Goal: Information Seeking & Learning: Learn about a topic

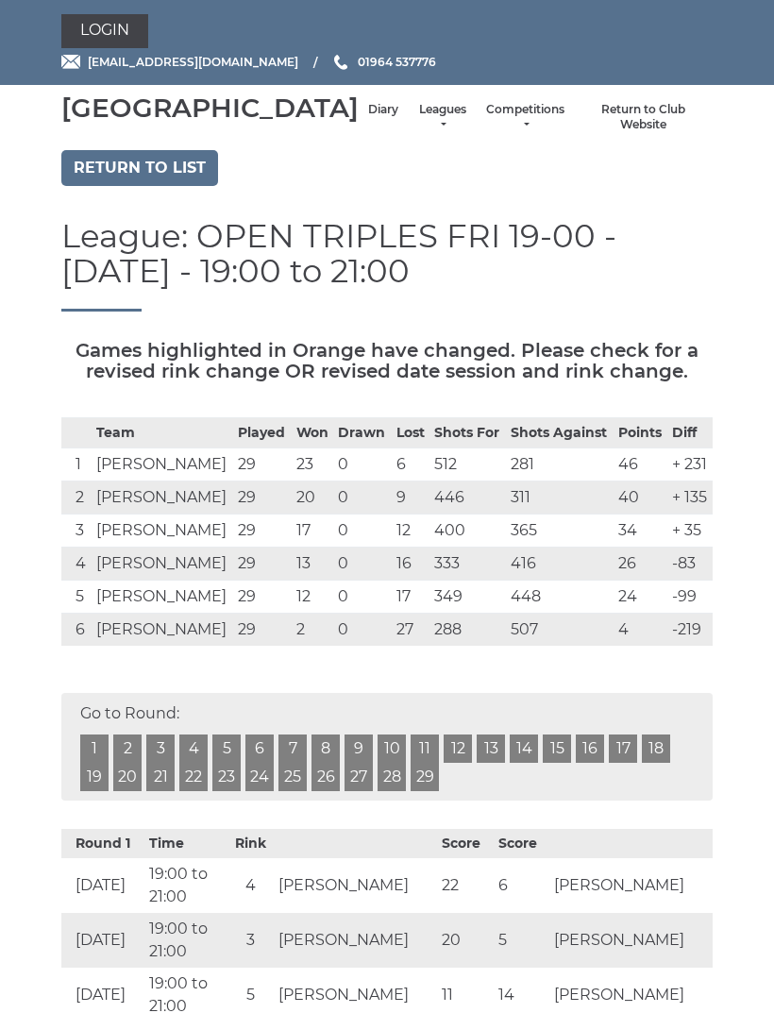
click at [417, 132] on link "Leagues" at bounding box center [442, 117] width 50 height 31
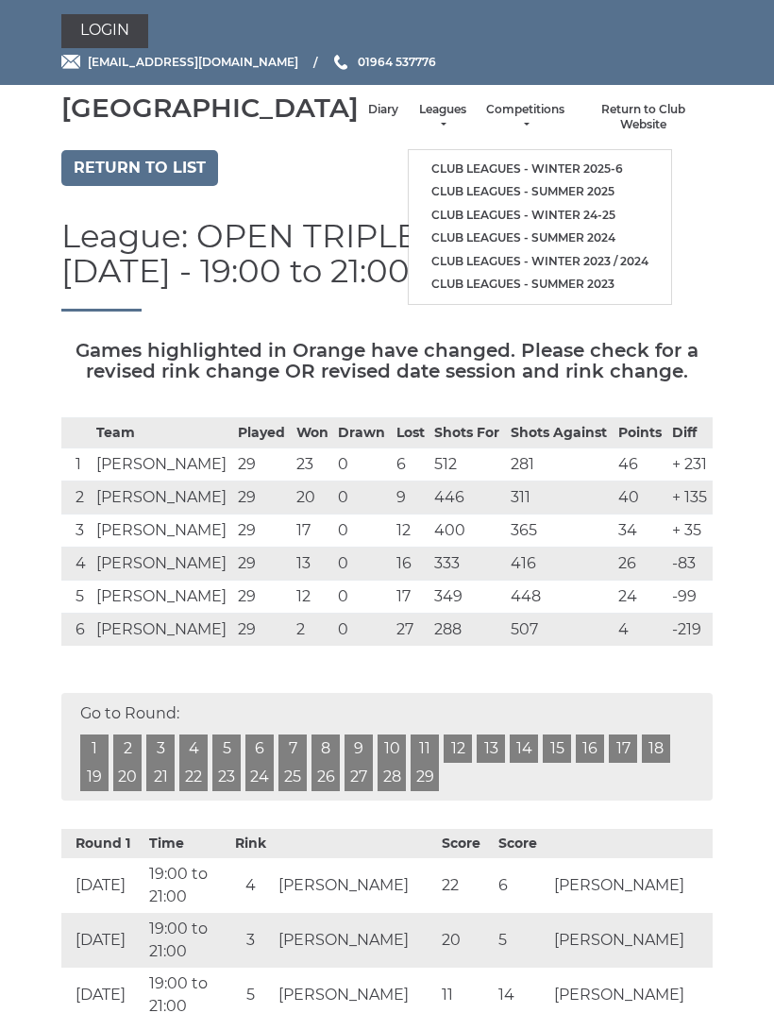
click at [417, 126] on link "Leagues" at bounding box center [442, 117] width 50 height 31
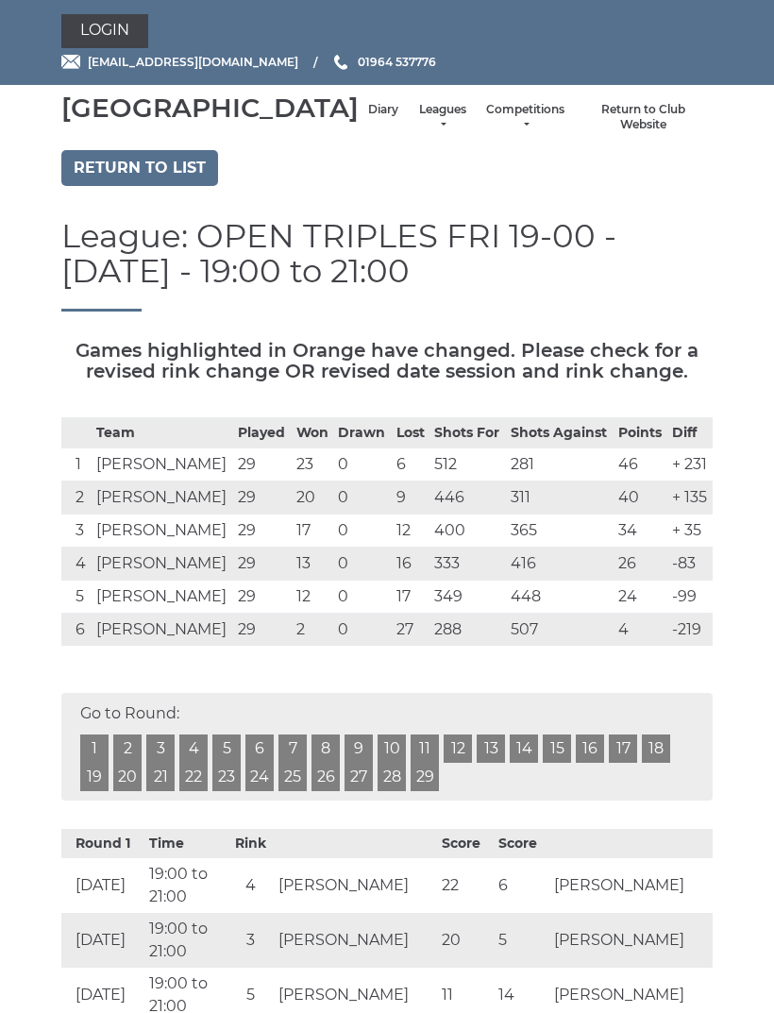
click at [417, 131] on link "Leagues" at bounding box center [442, 117] width 50 height 31
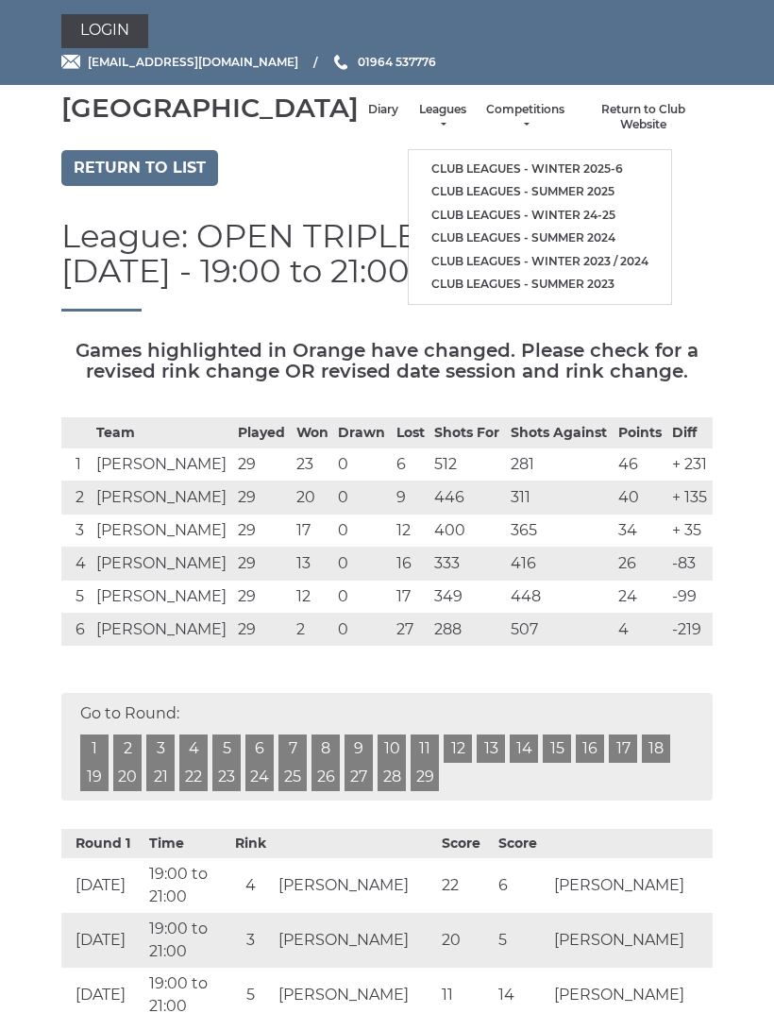
click at [535, 178] on link "Club leagues - Winter 2025-6" at bounding box center [540, 170] width 262 height 24
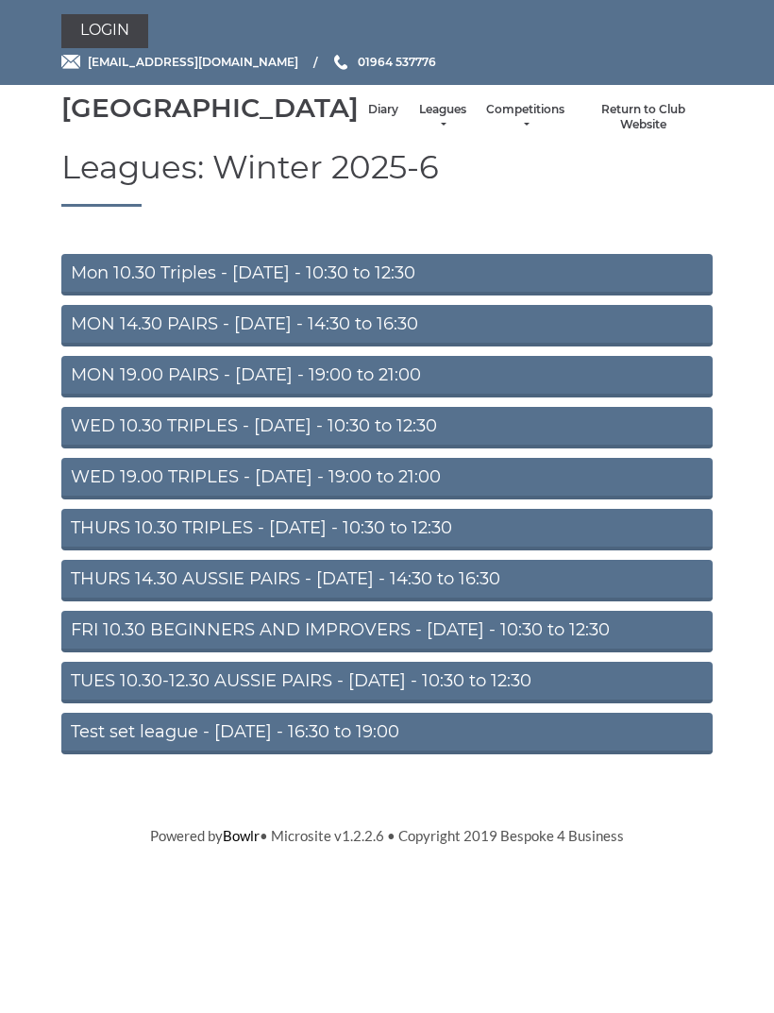
click at [327, 754] on link "Test set league - [DATE] - 16:30 to 19:00" at bounding box center [386, 734] width 651 height 42
click at [372, 497] on link "WED 19.00 TRIPLES - Wednesday - 19:00 to 21:00" at bounding box center [386, 479] width 651 height 42
